Goal: Task Accomplishment & Management: Manage account settings

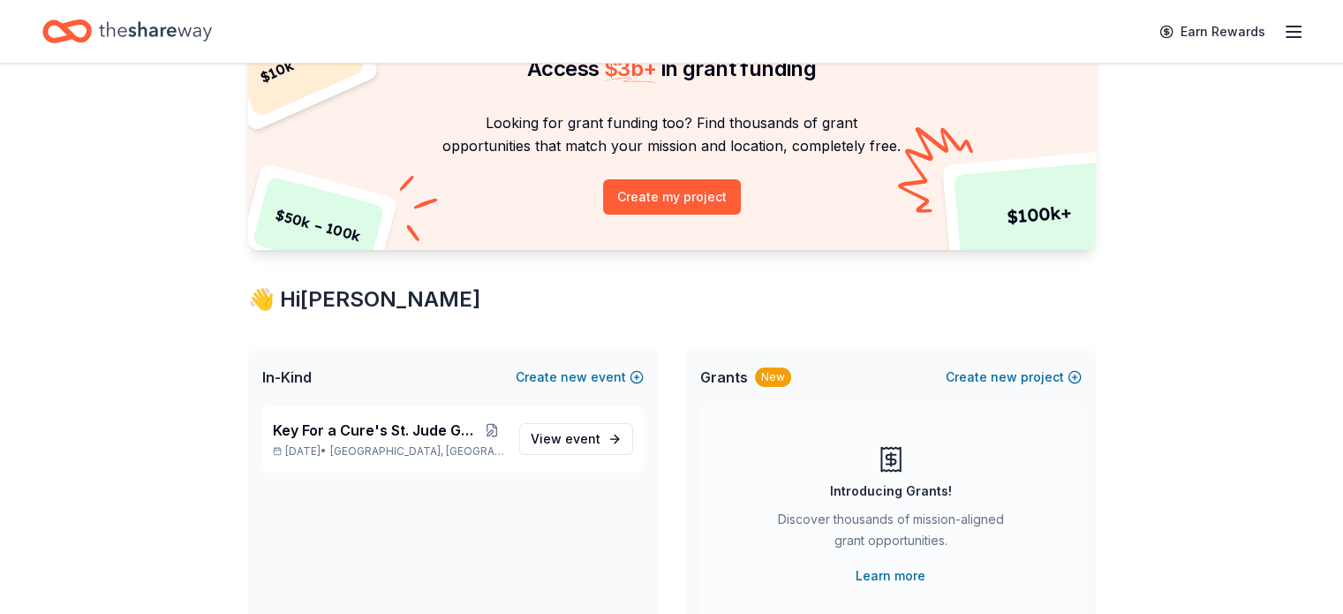
scroll to position [265, 0]
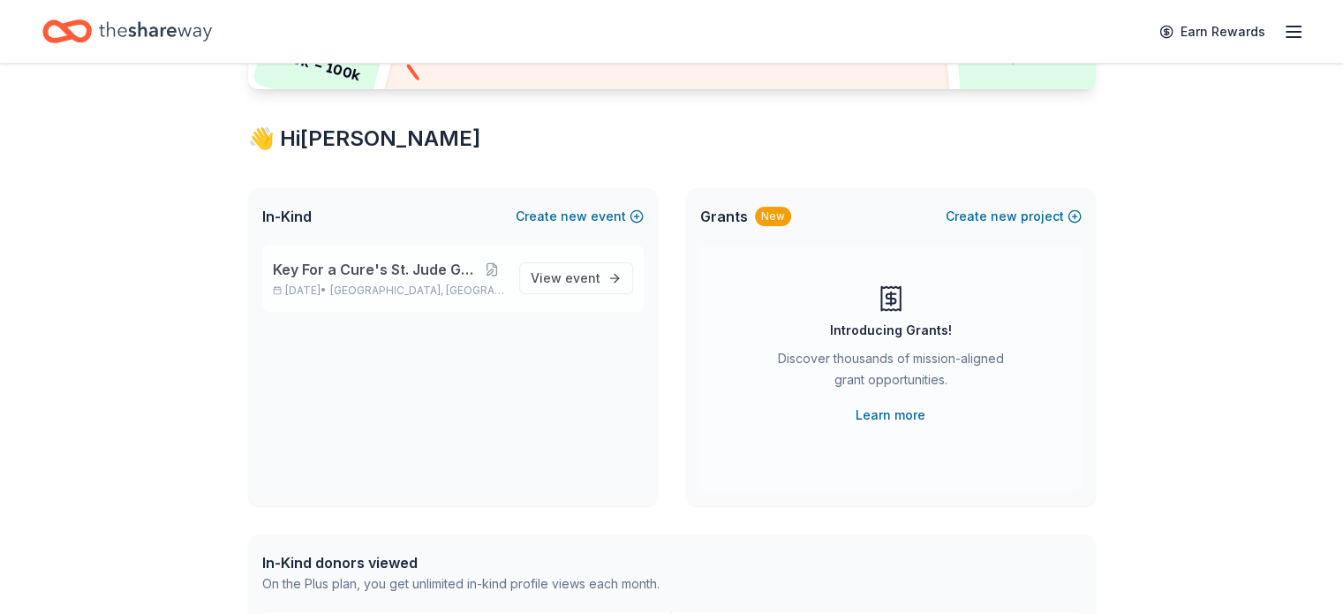
click at [377, 286] on span "Salinas, CA" at bounding box center [417, 290] width 174 height 14
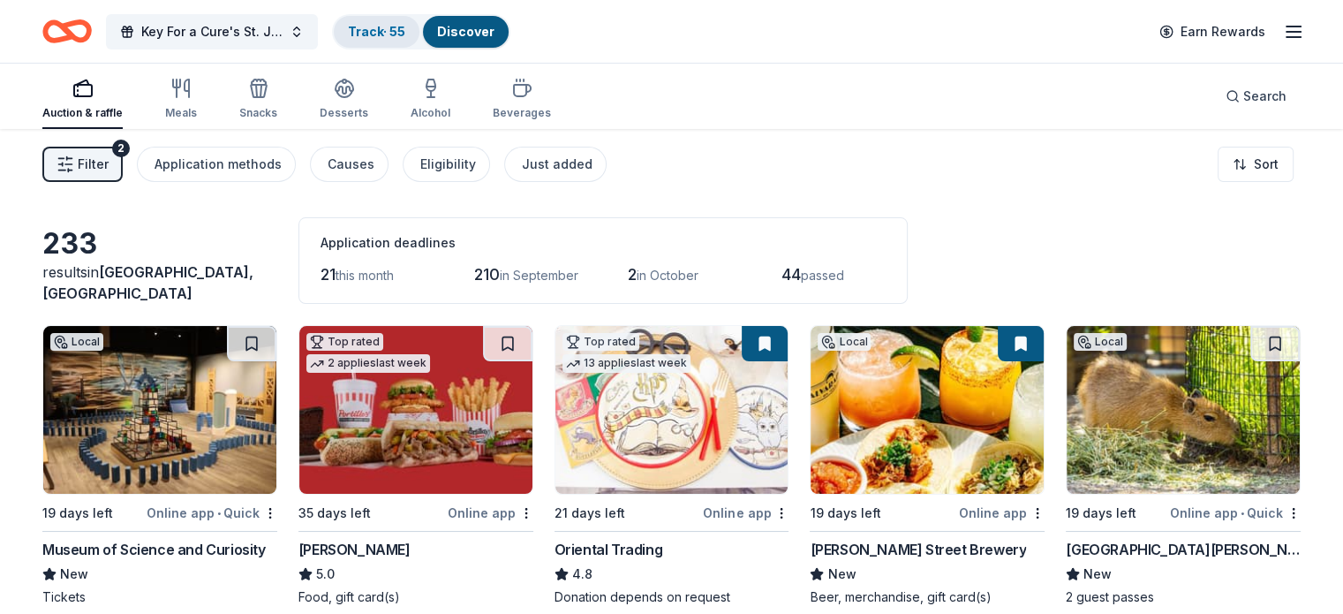
click at [405, 30] on link "Track · 55" at bounding box center [376, 31] width 57 height 15
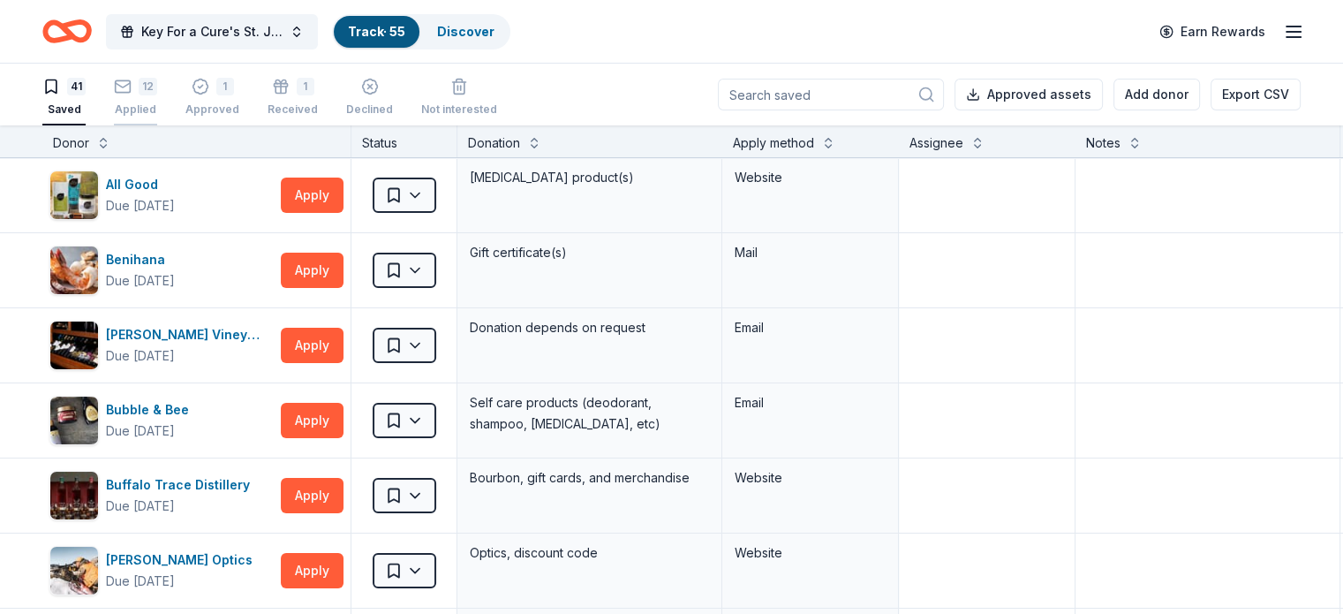
click at [157, 98] on div "12 Applied" at bounding box center [135, 97] width 43 height 39
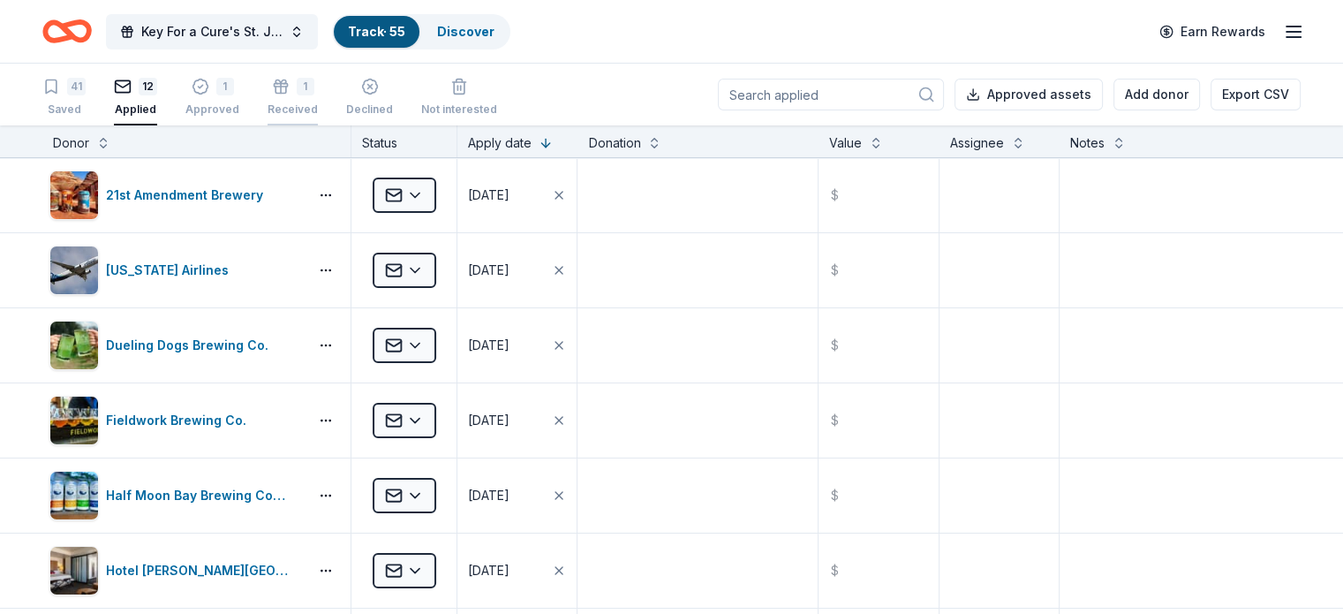
click at [312, 85] on div "1" at bounding box center [293, 87] width 50 height 18
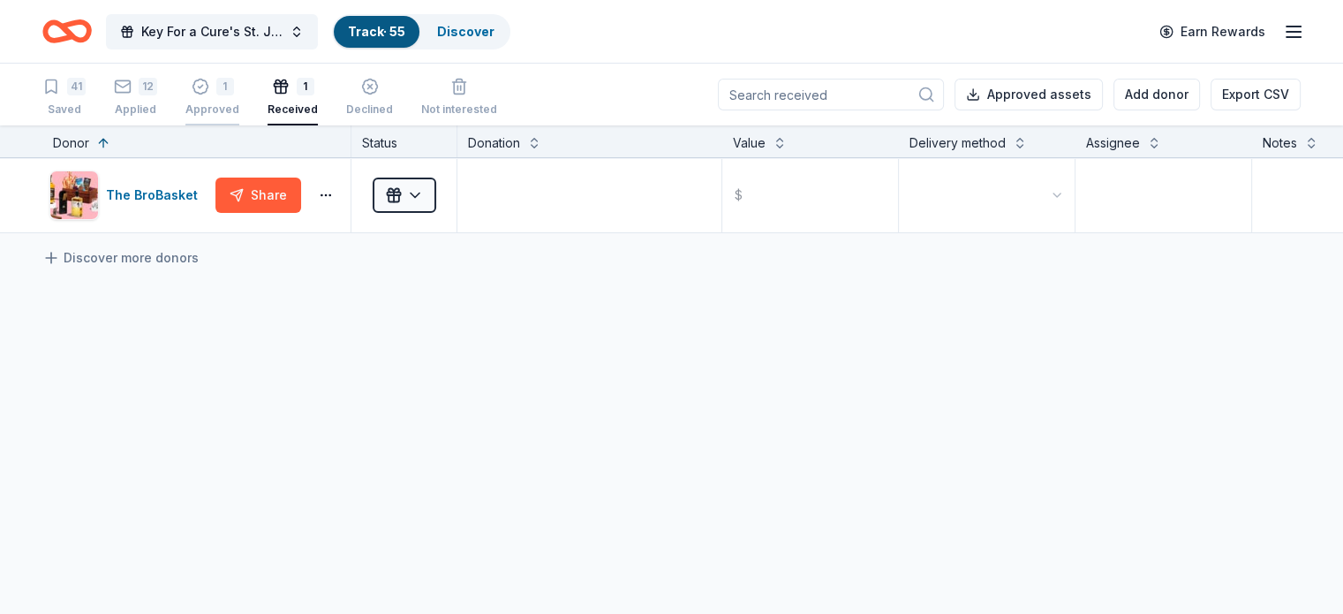
click at [235, 87] on div "1" at bounding box center [212, 87] width 54 height 18
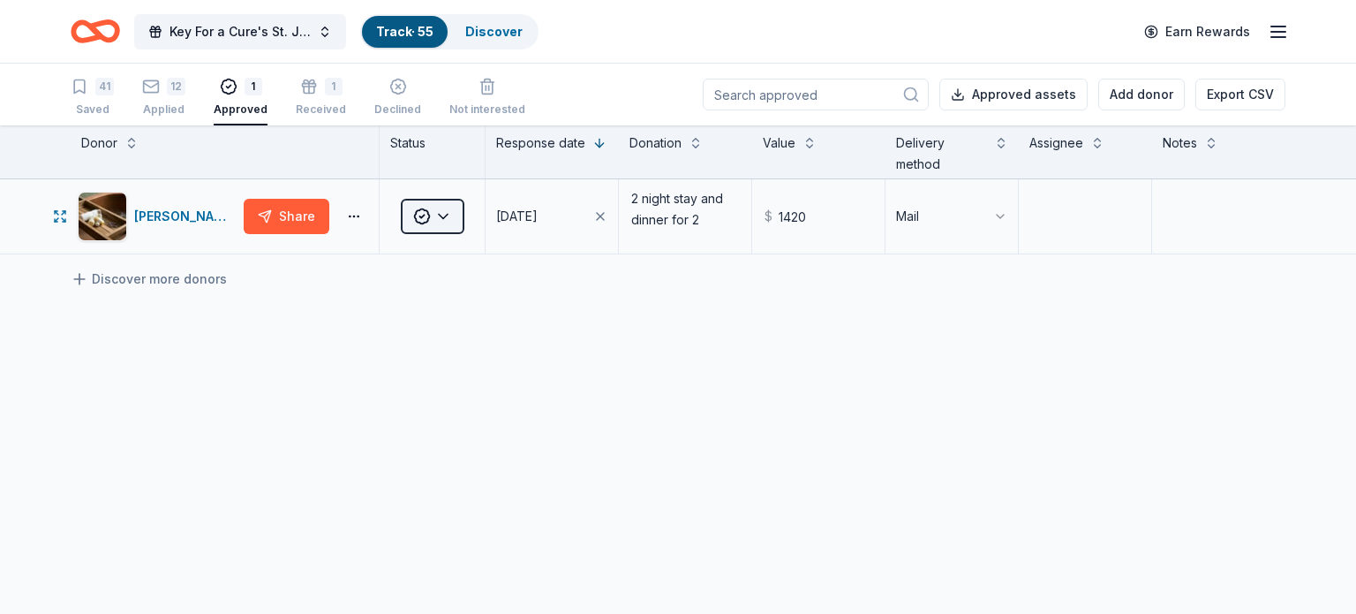
click at [455, 216] on html "Key For a Cure's St. Jude Golf Tournament Track · 55 Discover Earn Rewards 41 S…" at bounding box center [678, 307] width 1356 height 614
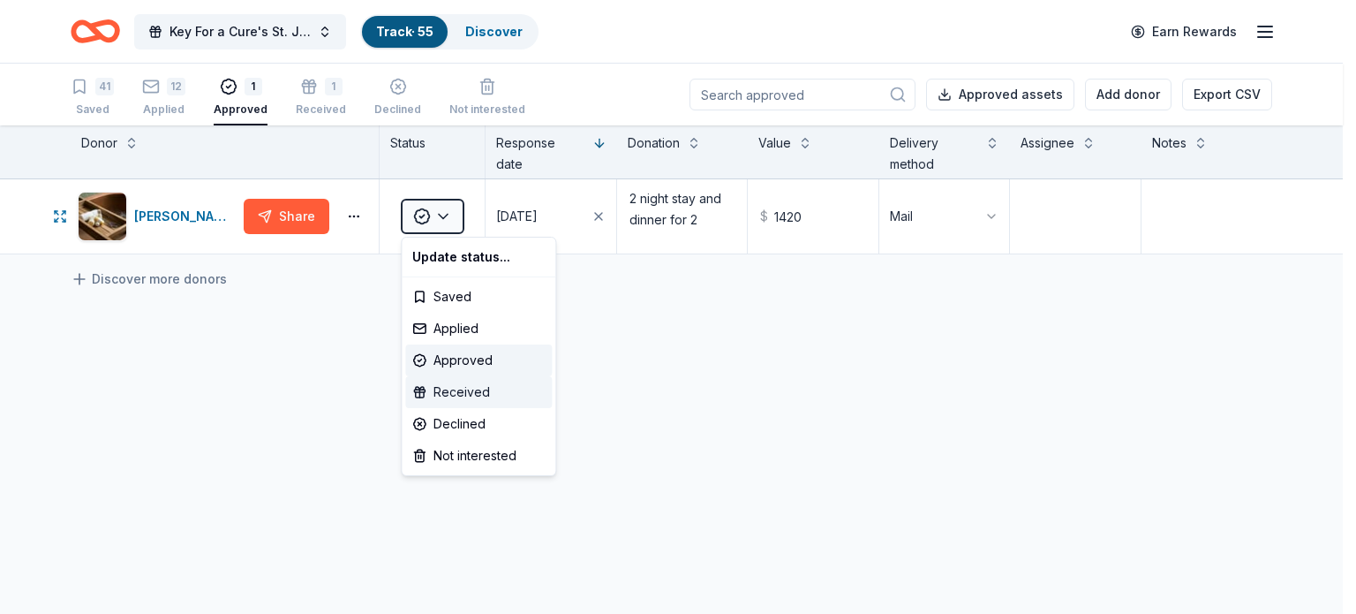
click at [485, 391] on div "Received" at bounding box center [478, 392] width 147 height 32
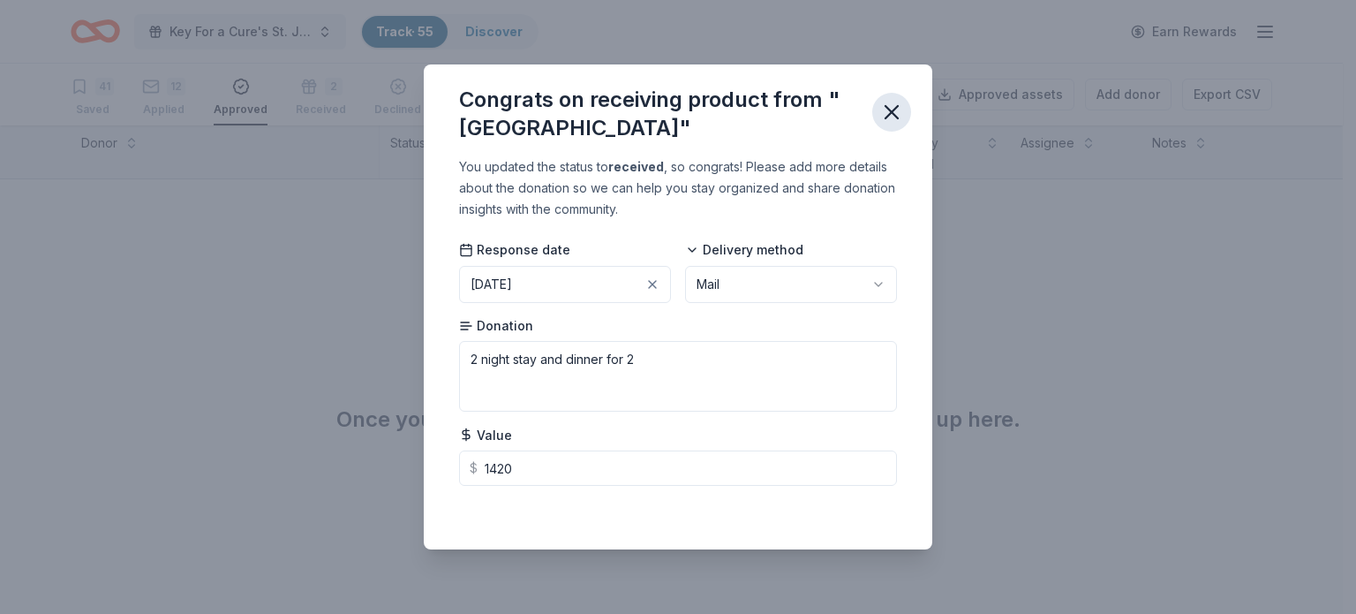
click at [889, 110] on icon "button" at bounding box center [892, 112] width 12 height 12
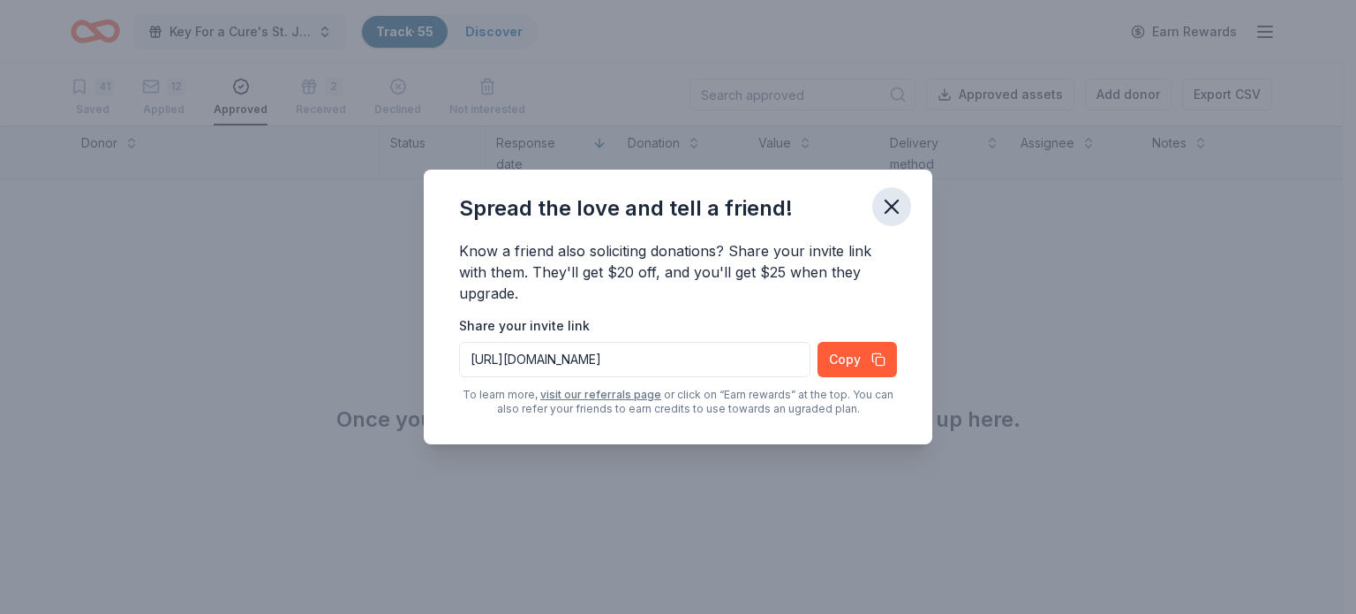
click at [892, 206] on icon "button" at bounding box center [892, 206] width 12 height 12
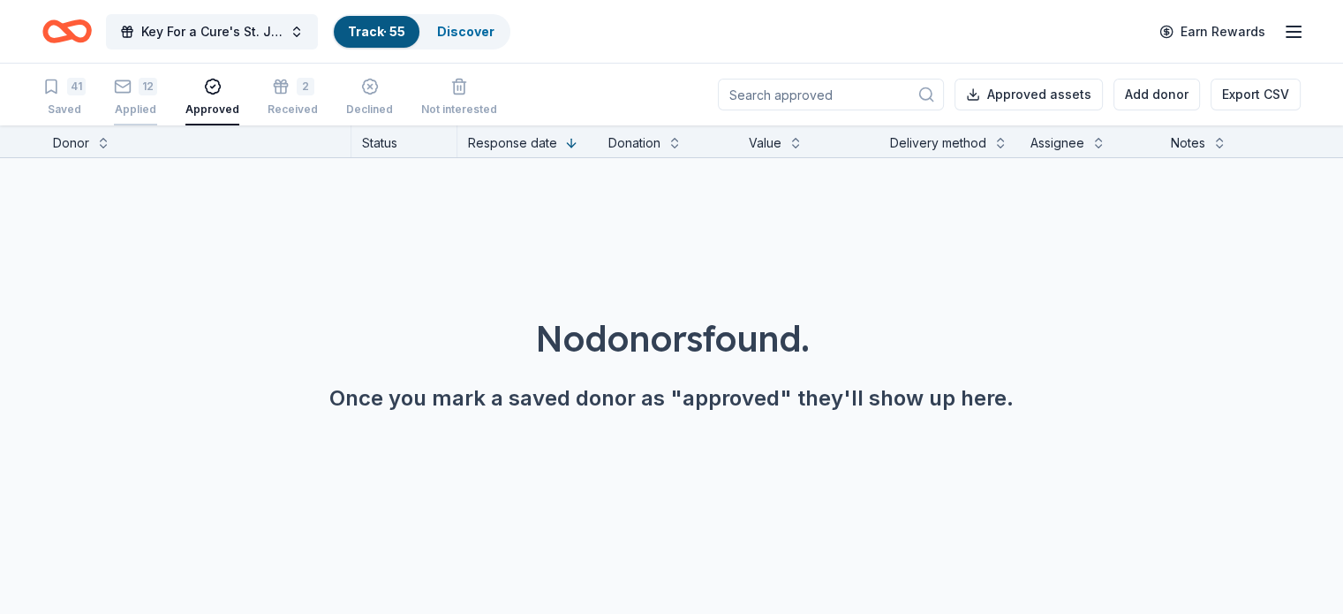
click at [132, 91] on icon "button" at bounding box center [123, 87] width 18 height 18
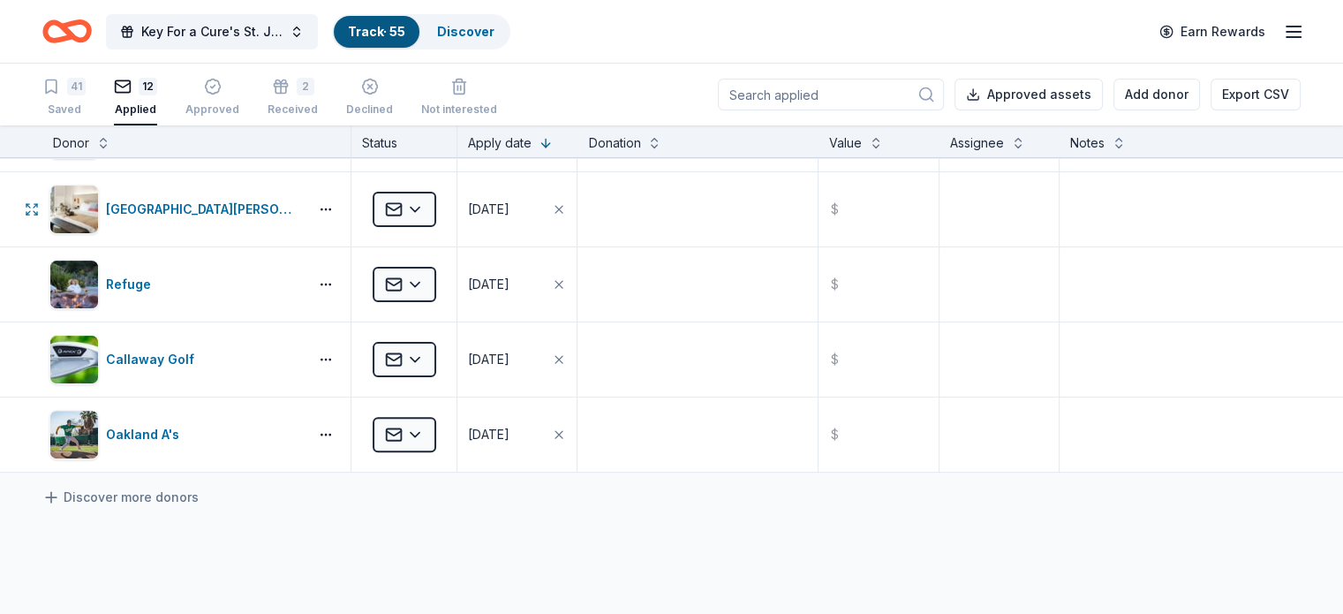
scroll to position [618, 0]
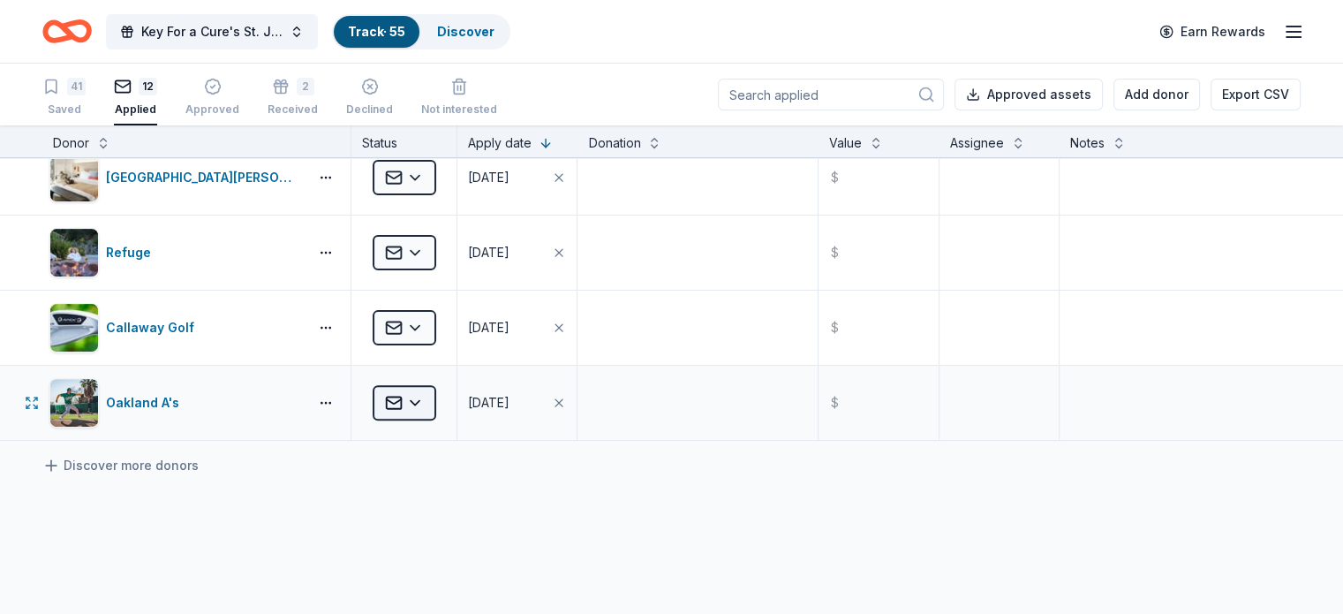
click at [430, 395] on html "Key For a Cure's St. Jude Golf Tournament Track · 55 Discover Earn Rewards 41 S…" at bounding box center [671, 307] width 1343 height 614
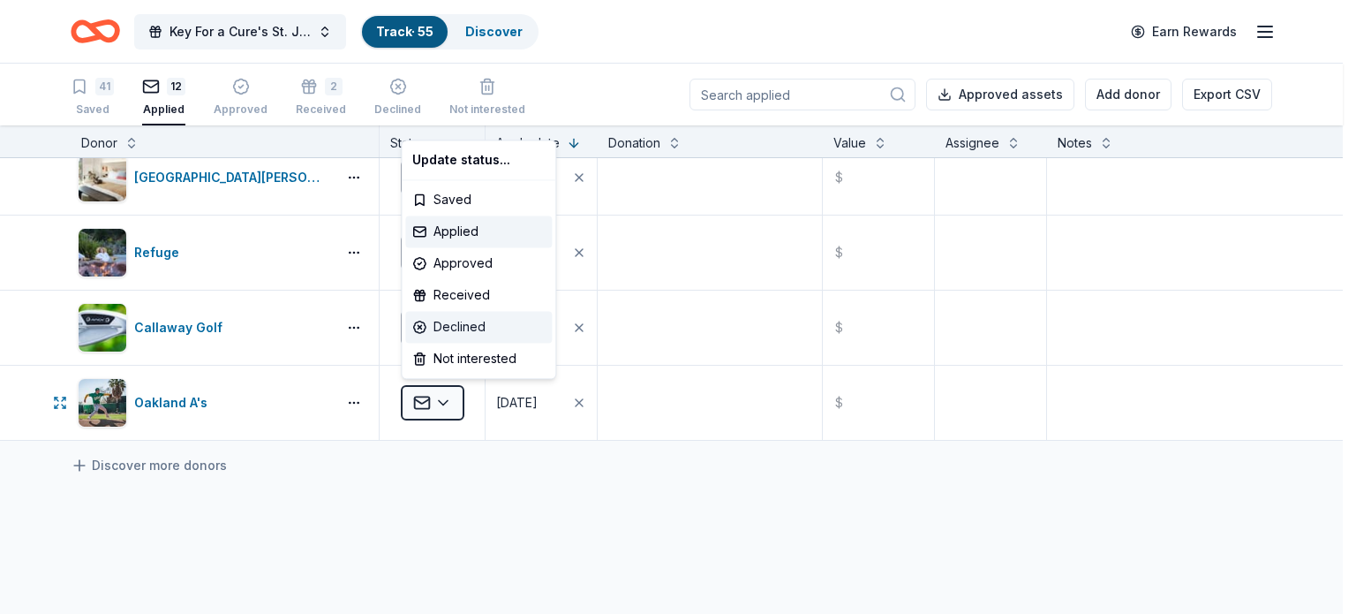
click at [455, 316] on div "Declined" at bounding box center [478, 327] width 147 height 32
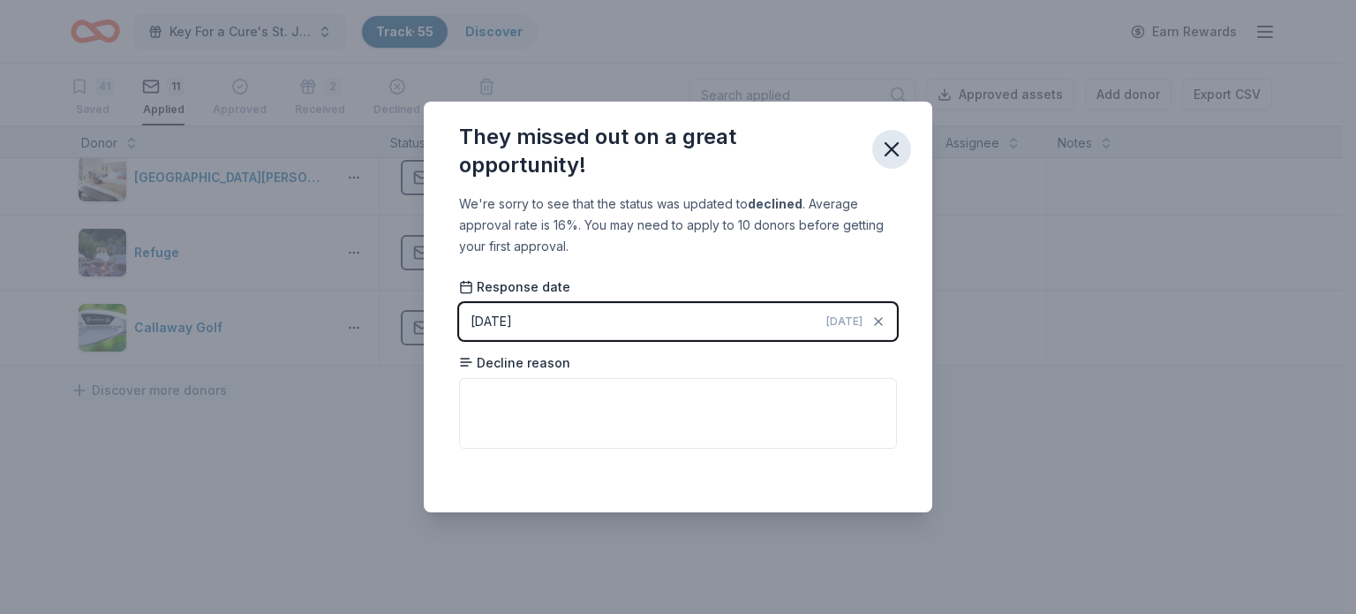
click at [898, 159] on icon "button" at bounding box center [892, 149] width 25 height 25
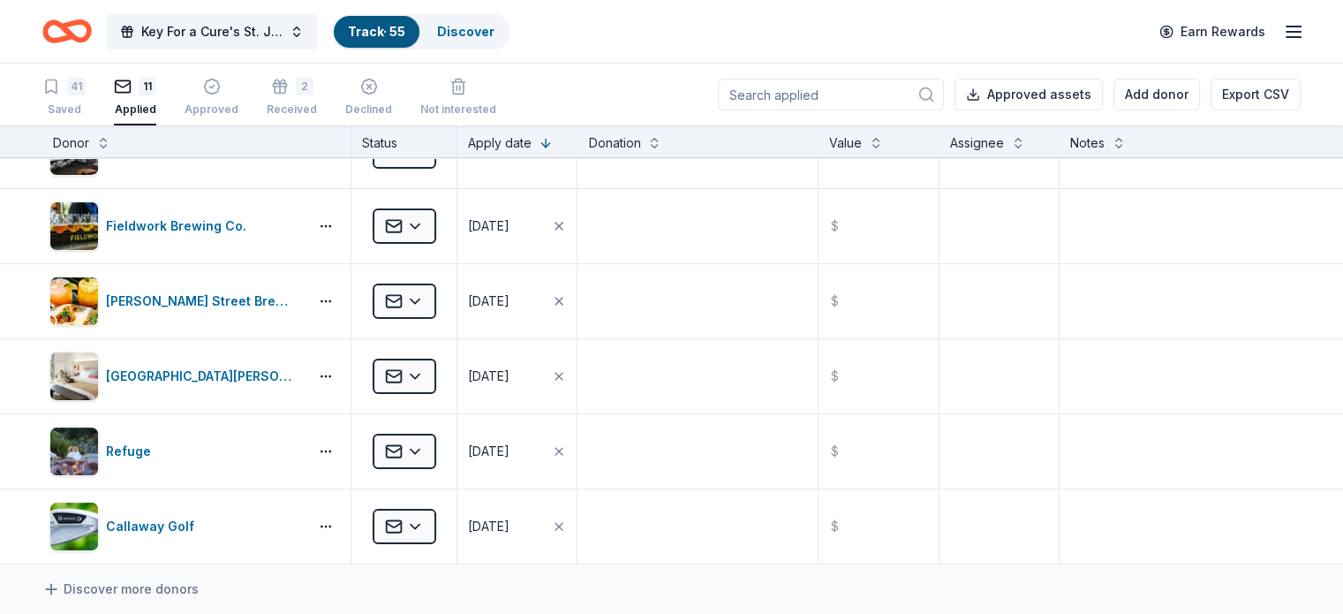
scroll to position [0, 0]
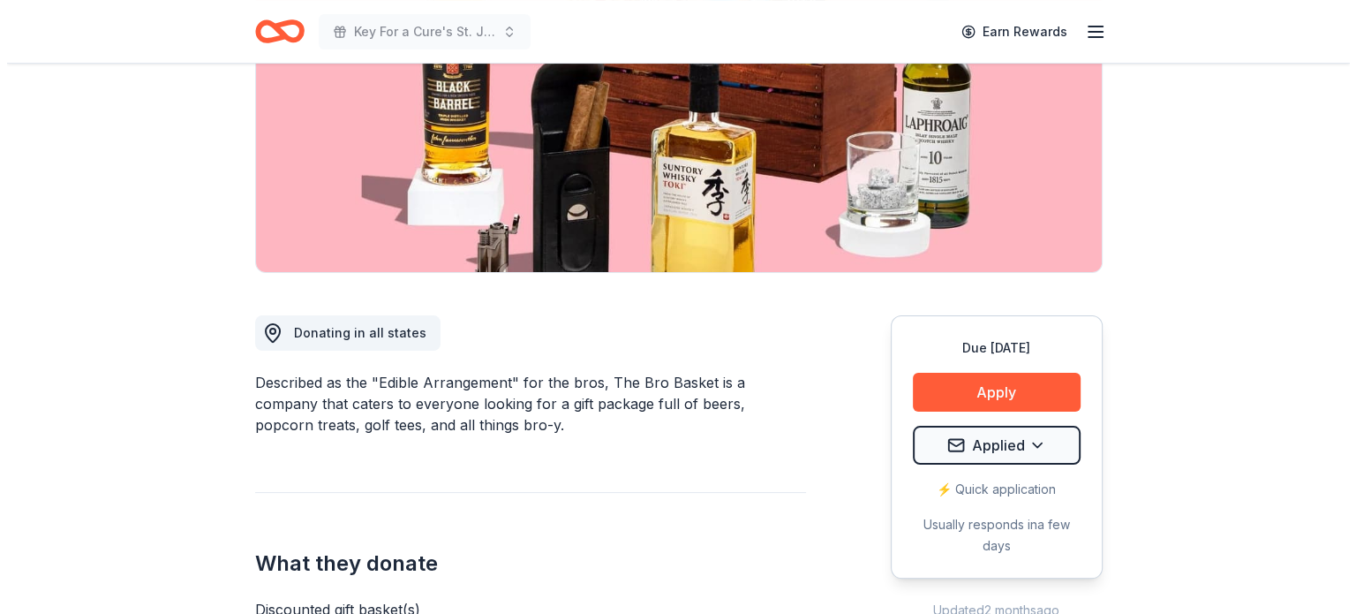
scroll to position [265, 0]
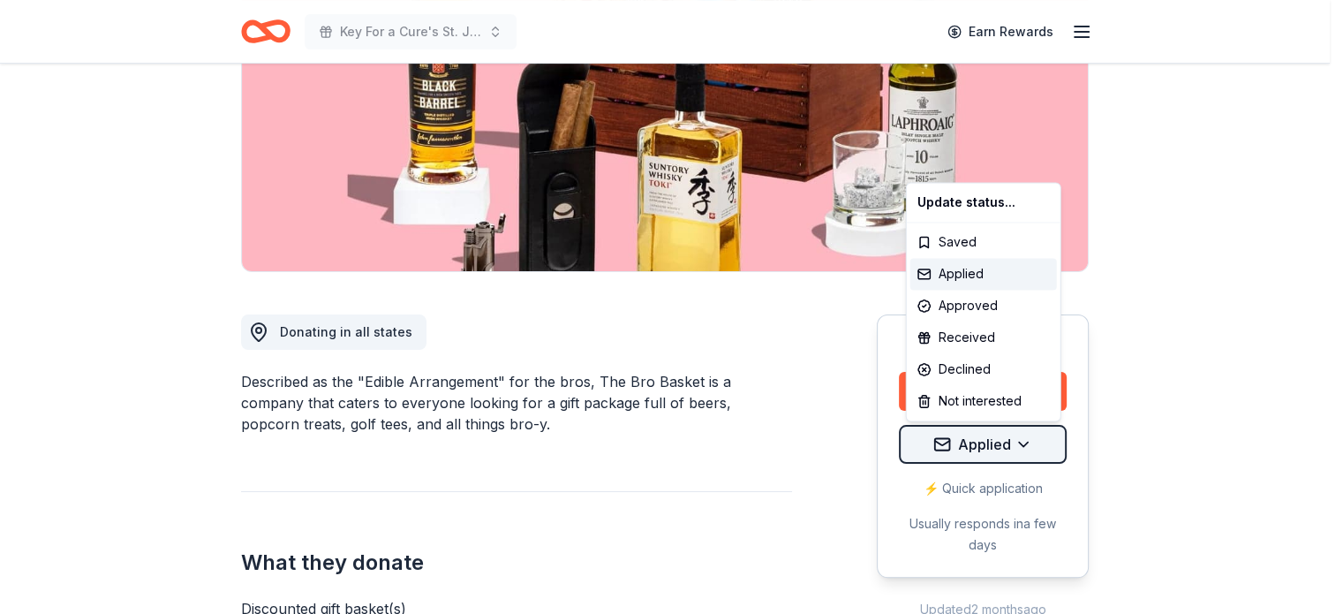
click at [1010, 349] on html "Key For a Cure's St. Jude Golf Tournament Earn Rewards Due [DATE] Share The Bro…" at bounding box center [671, 42] width 1343 height 614
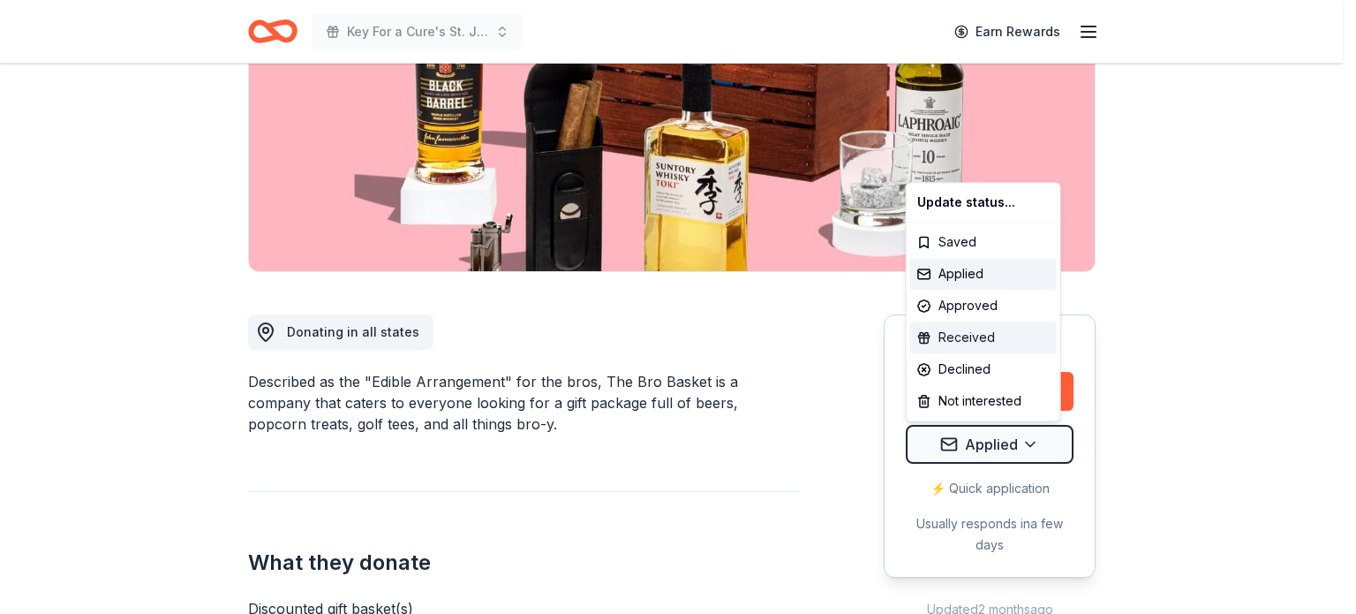
click at [947, 336] on div "Received" at bounding box center [983, 337] width 147 height 32
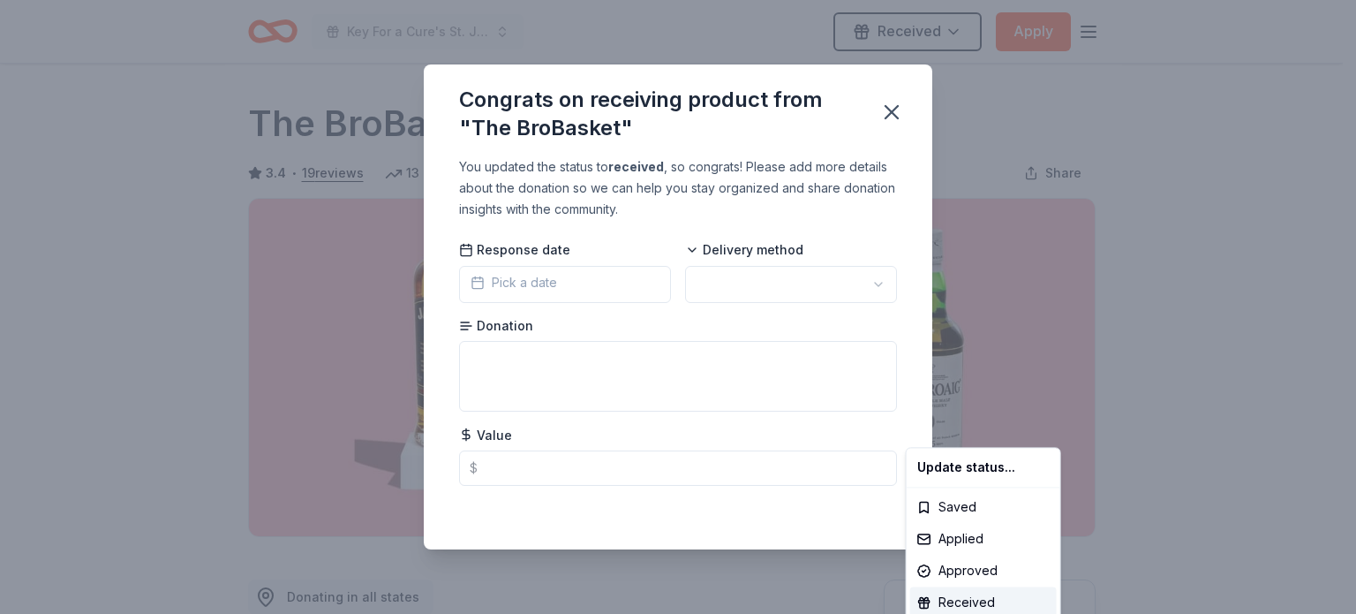
click at [564, 286] on html "Key For a Cure's St. Jude Golf Tournament Received Apply Due [DATE] Share The B…" at bounding box center [678, 307] width 1356 height 614
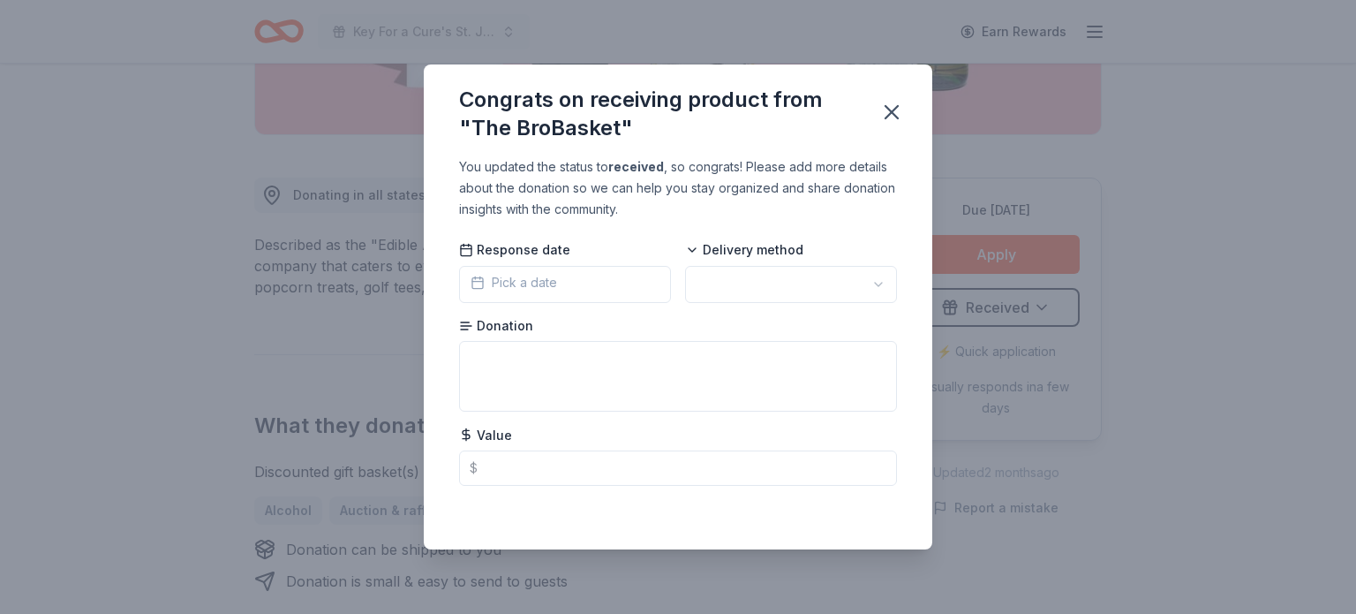
click at [511, 277] on span "Pick a date" at bounding box center [514, 282] width 87 height 21
